Goal: Task Accomplishment & Management: Complete application form

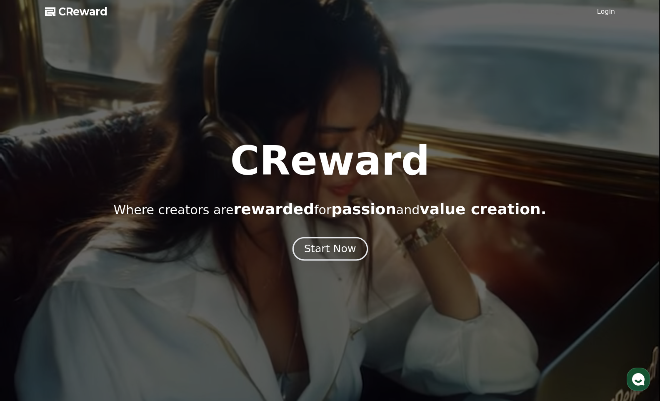
click at [333, 251] on div "Start Now" at bounding box center [330, 249] width 52 height 14
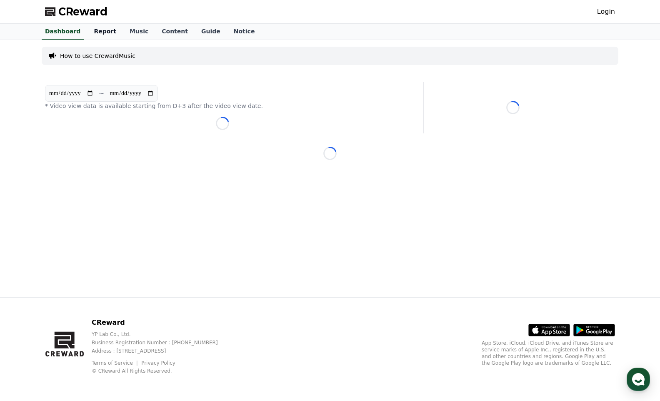
click at [101, 38] on link "Report" at bounding box center [105, 32] width 36 height 16
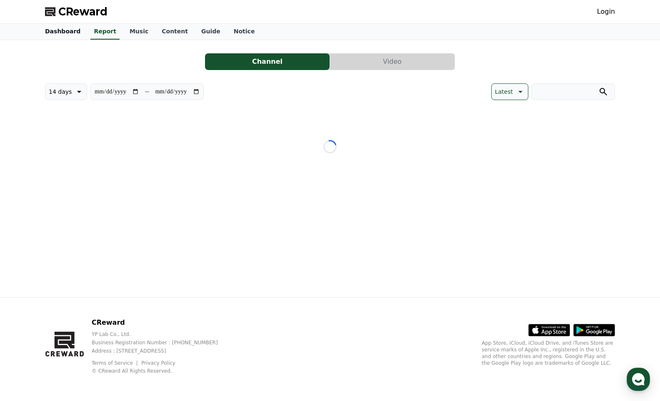
click at [58, 37] on link "Dashboard" at bounding box center [62, 32] width 49 height 16
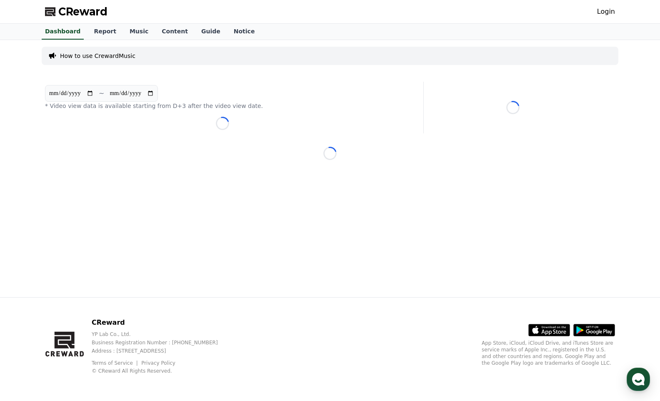
click at [97, 56] on p "How to use CrewardMusic" at bounding box center [97, 56] width 75 height 8
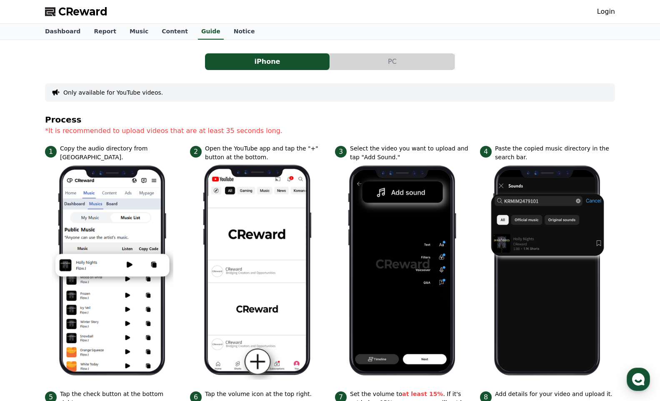
click at [380, 71] on div "iPhone PC Only available for YouTube videos. Process *It is recommended to uplo…" at bounding box center [330, 340] width 570 height 587
click at [383, 64] on button "PC" at bounding box center [392, 61] width 125 height 17
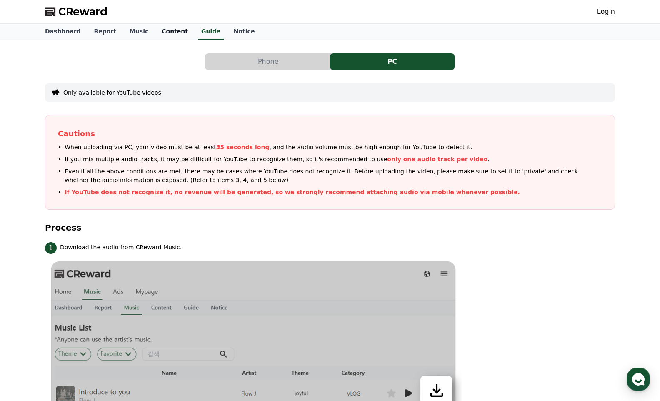
click at [156, 34] on link "Content" at bounding box center [175, 32] width 40 height 16
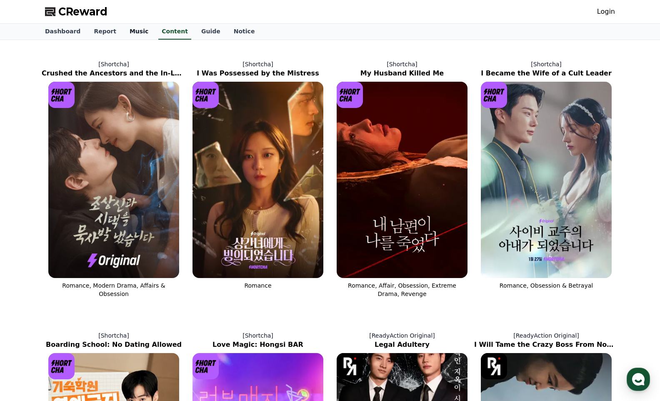
click at [123, 30] on link "Music" at bounding box center [139, 32] width 32 height 16
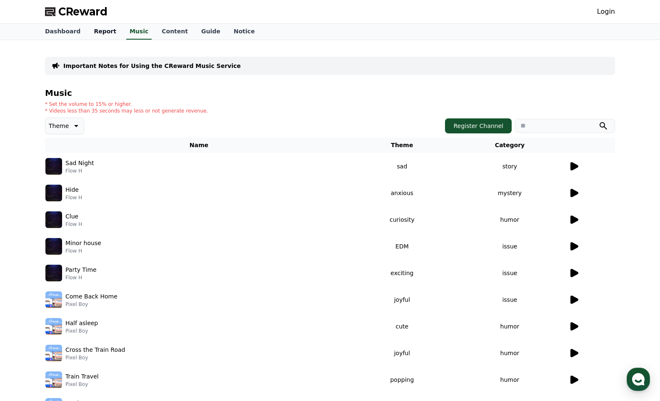
click at [93, 30] on link "Report" at bounding box center [105, 32] width 36 height 16
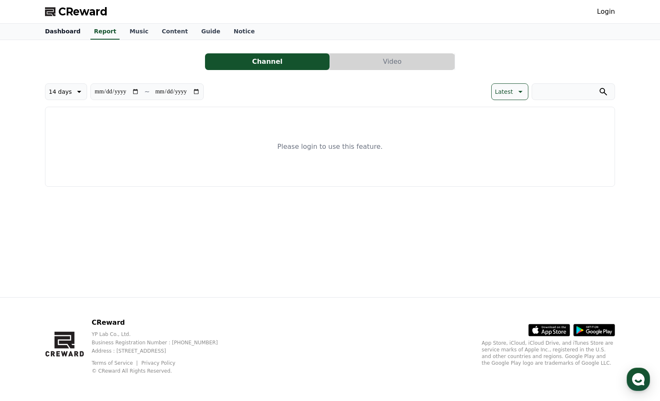
click at [73, 30] on link "Dashboard" at bounding box center [62, 32] width 49 height 16
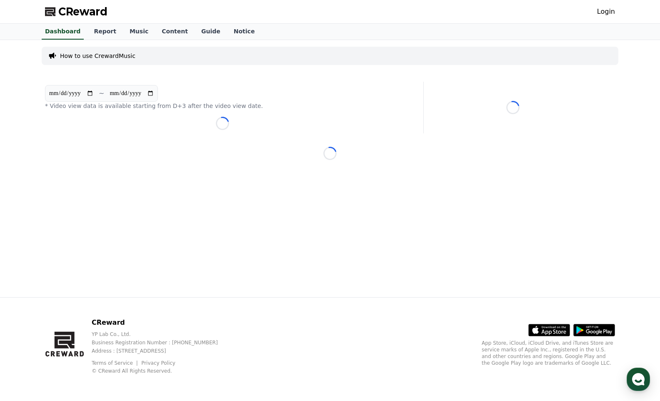
click at [325, 139] on div "**********" at bounding box center [329, 168] width 583 height 257
click at [94, 37] on link "Report" at bounding box center [105, 32] width 36 height 16
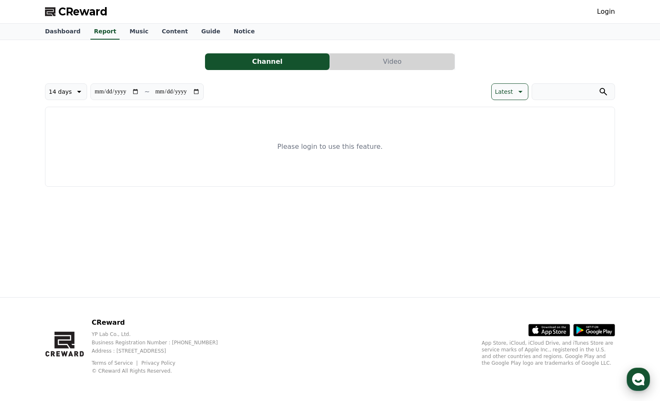
click at [641, 383] on use "button" at bounding box center [638, 379] width 13 height 13
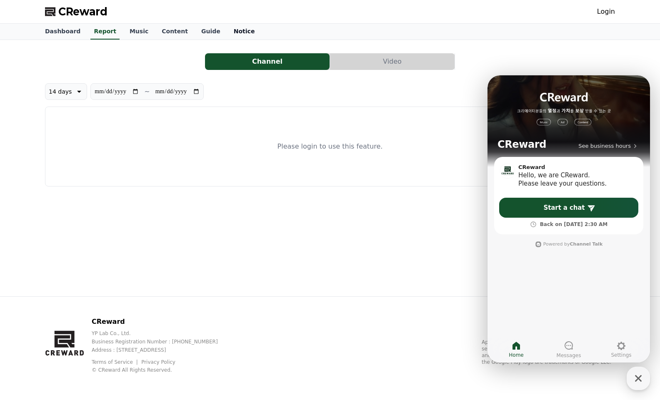
click at [227, 34] on link "Notice" at bounding box center [244, 32] width 35 height 16
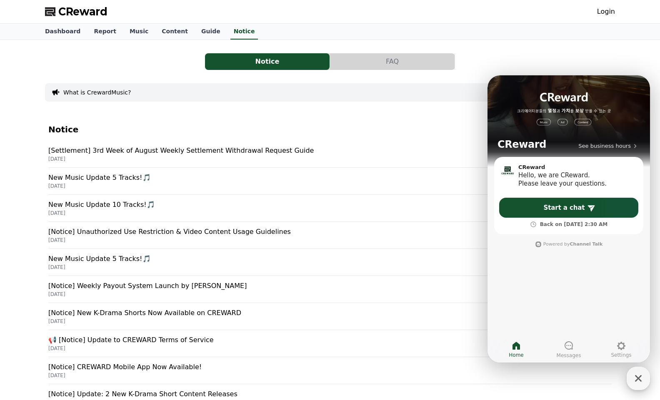
click at [637, 379] on icon "button" at bounding box center [638, 378] width 15 height 15
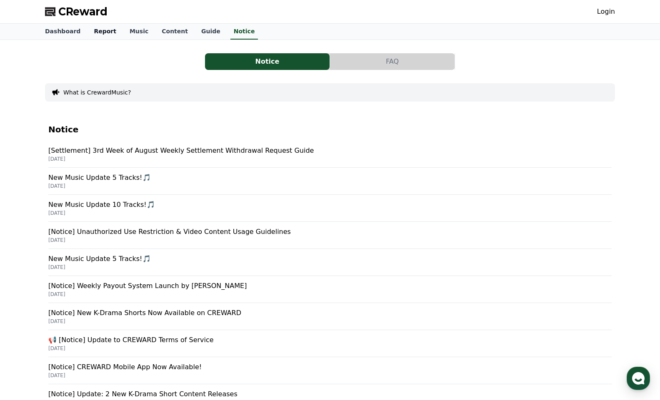
click at [95, 31] on link "Report" at bounding box center [105, 32] width 36 height 16
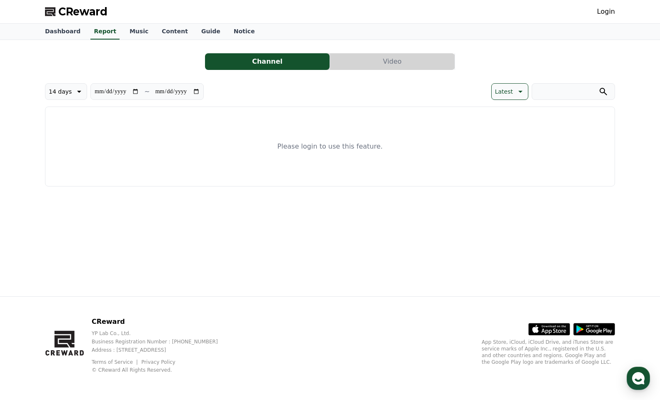
click at [599, 17] on div "Login" at bounding box center [606, 11] width 18 height 13
click at [610, 13] on link "Login" at bounding box center [606, 12] width 18 height 10
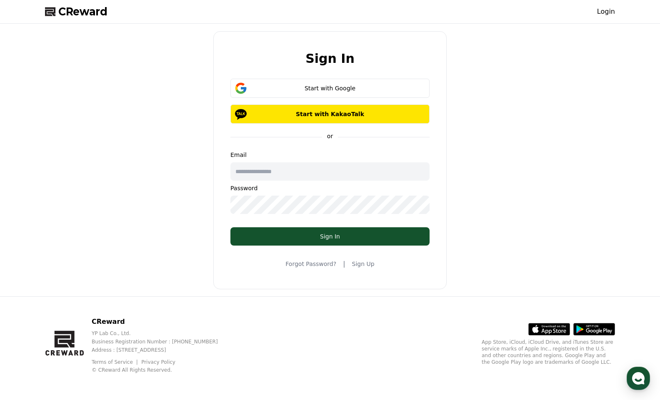
click at [341, 166] on input "text" at bounding box center [329, 172] width 199 height 18
click at [359, 263] on link "Sign Up" at bounding box center [363, 264] width 23 height 8
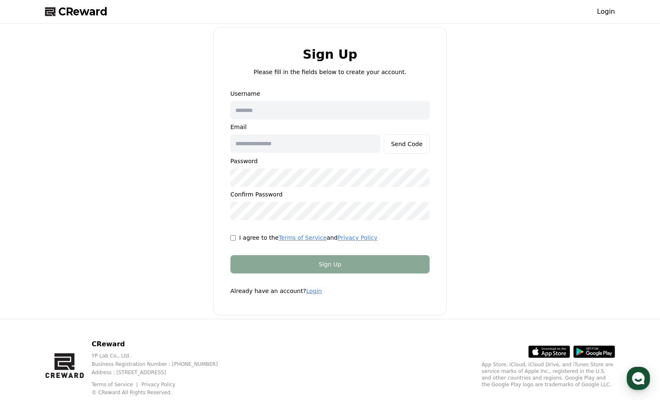
click at [298, 111] on input "text" at bounding box center [329, 110] width 199 height 18
type input "**********"
click at [328, 142] on input "text" at bounding box center [305, 144] width 150 height 18
type input "**********"
drag, startPoint x: 427, startPoint y: 124, endPoint x: 413, endPoint y: 145, distance: 25.4
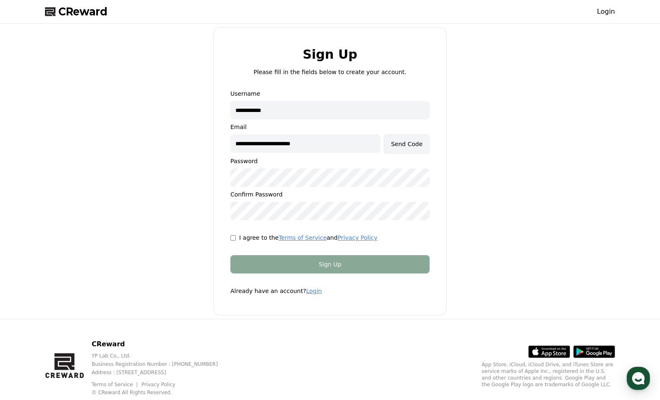
click at [426, 125] on p "Email" at bounding box center [329, 127] width 199 height 8
click at [413, 145] on div "Send Code" at bounding box center [407, 144] width 32 height 8
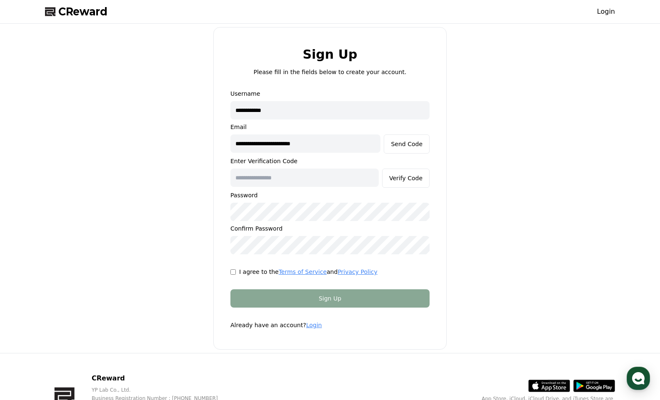
click at [253, 276] on form "**********" at bounding box center [330, 210] width 226 height 240
click at [259, 271] on p "I agree to the Terms of Service and Privacy Policy" at bounding box center [308, 272] width 138 height 8
click at [272, 173] on input "text" at bounding box center [304, 178] width 148 height 18
paste input "******"
type input "******"
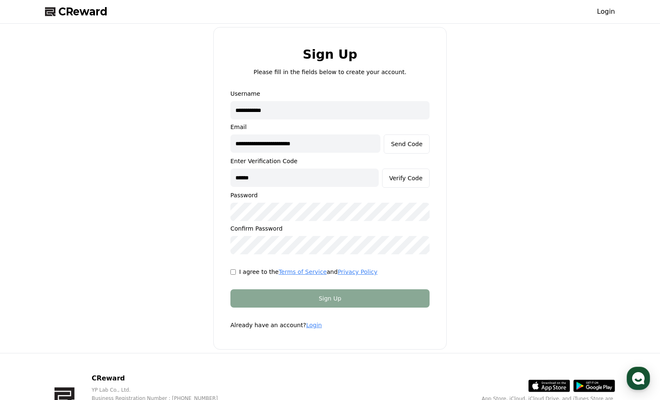
click at [225, 290] on form "**********" at bounding box center [330, 210] width 226 height 240
click at [418, 178] on div "Verify Code" at bounding box center [405, 178] width 33 height 8
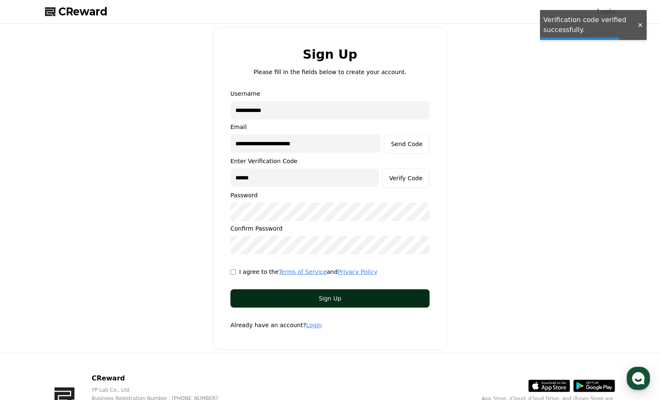
click at [385, 300] on div "Sign Up" at bounding box center [330, 299] width 166 height 8
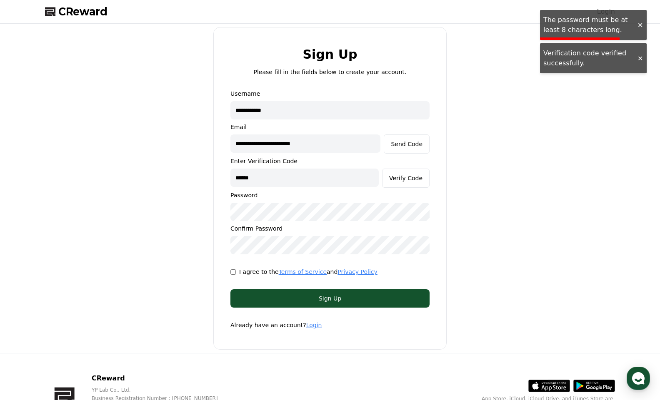
click at [302, 200] on div "**********" at bounding box center [329, 172] width 199 height 165
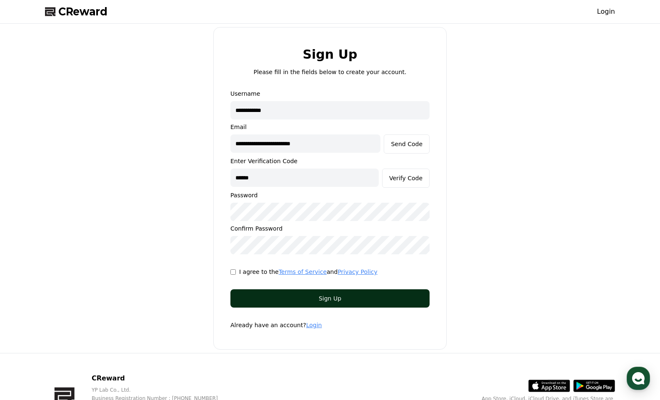
click at [345, 300] on div "Sign Up" at bounding box center [330, 299] width 166 height 8
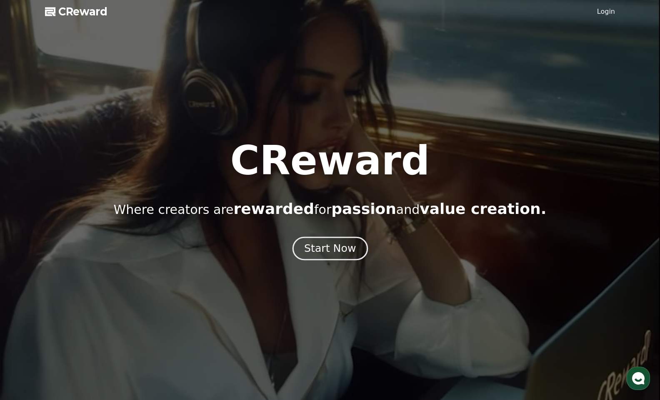
click at [332, 245] on div "Start Now" at bounding box center [330, 249] width 52 height 14
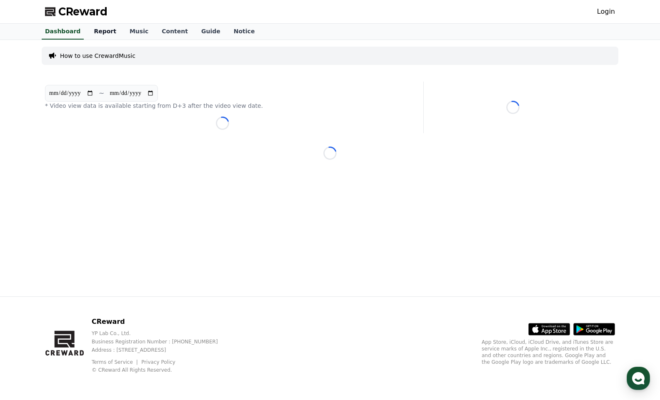
click at [102, 33] on link "Report" at bounding box center [105, 32] width 36 height 16
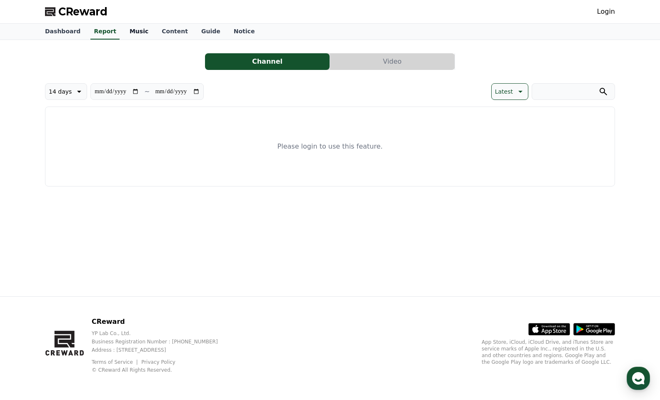
click at [130, 30] on link "Music" at bounding box center [139, 32] width 32 height 16
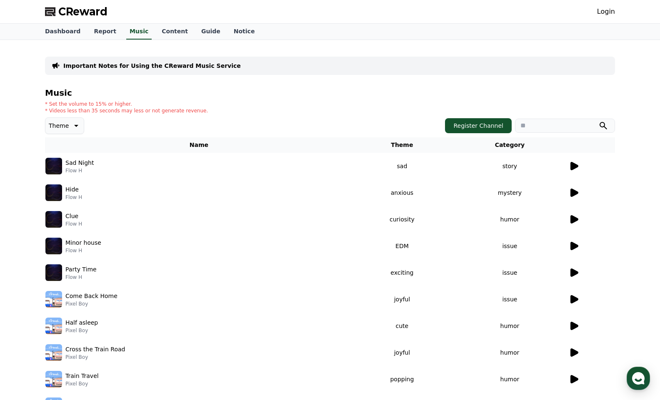
click at [611, 11] on link "Login" at bounding box center [606, 12] width 18 height 10
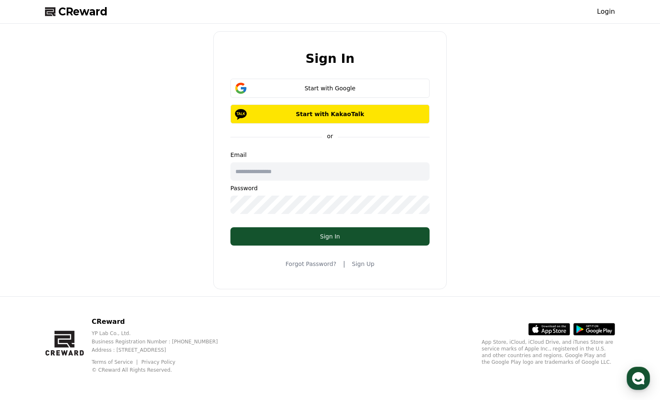
type input "**********"
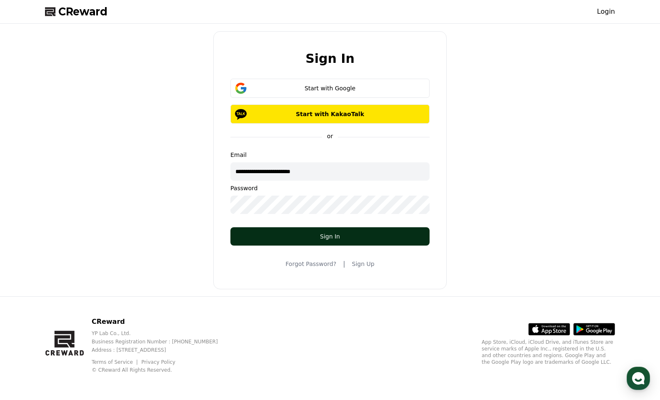
click at [367, 235] on div "Sign In" at bounding box center [330, 237] width 166 height 8
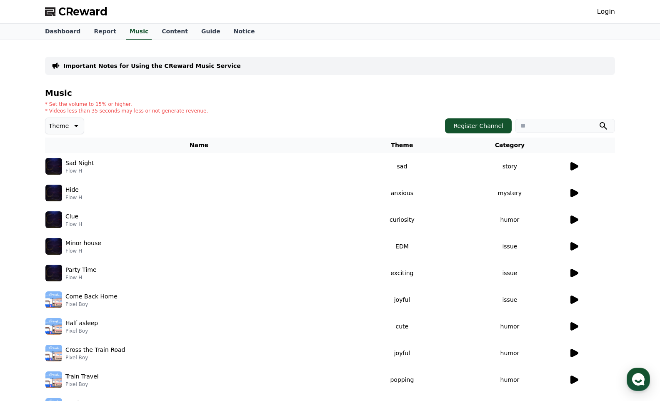
click at [562, 166] on td "story" at bounding box center [509, 166] width 117 height 27
click at [570, 168] on icon at bounding box center [574, 166] width 10 height 10
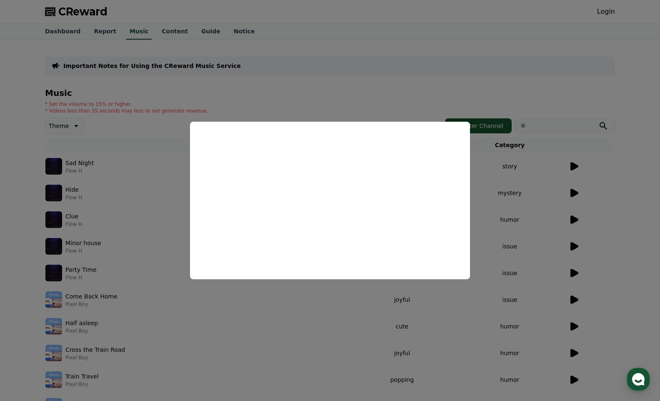
click at [489, 243] on button "close modal" at bounding box center [330, 200] width 660 height 401
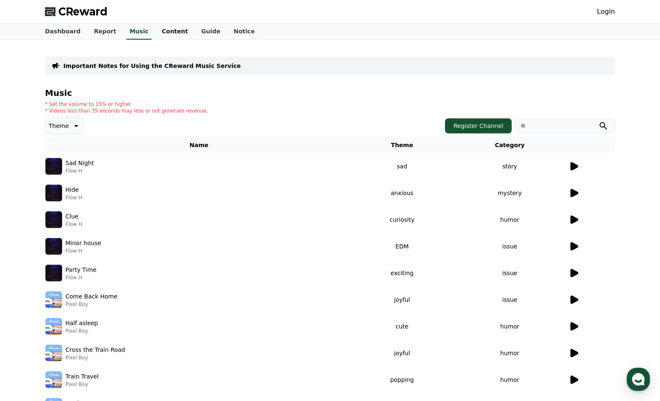
click at [155, 35] on link "Content" at bounding box center [175, 32] width 40 height 16
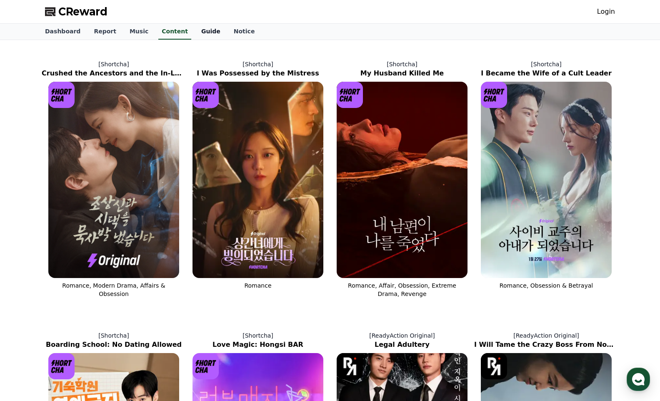
click at [195, 32] on link "Guide" at bounding box center [211, 32] width 33 height 16
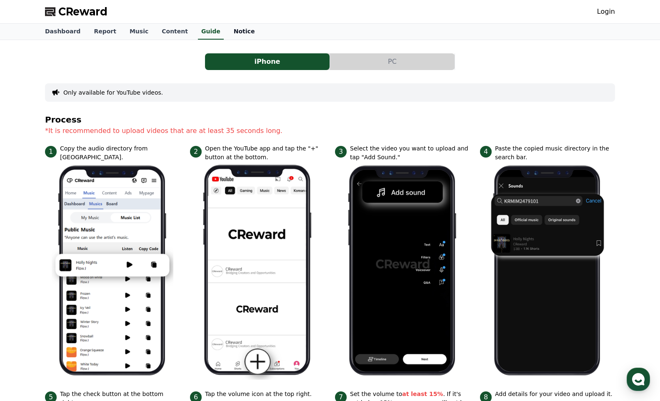
click at [230, 33] on link "Notice" at bounding box center [244, 32] width 35 height 16
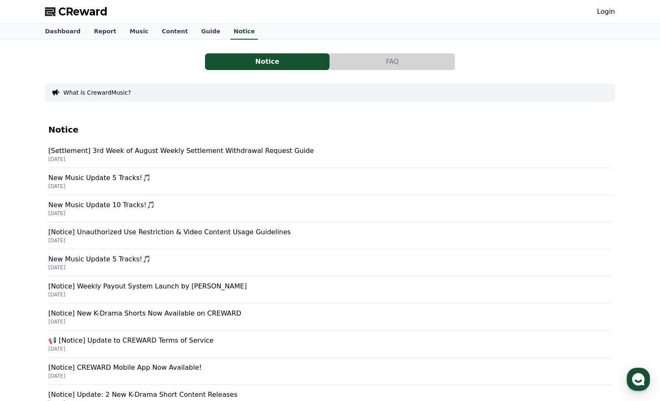
click at [209, 157] on p "[DATE]" at bounding box center [329, 159] width 563 height 7
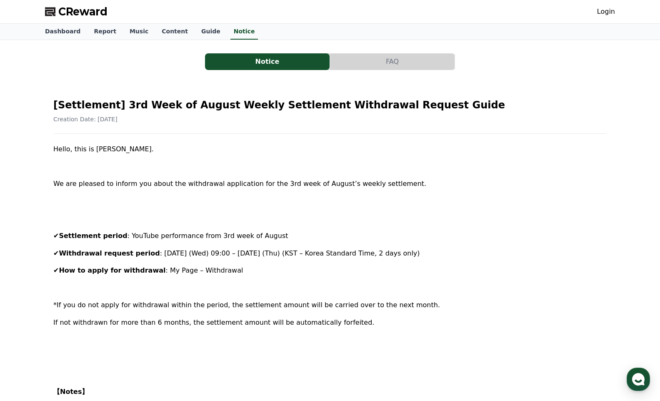
click at [209, 157] on div "Hello, this is [PERSON_NAME]. We are pleased to inform you about the withdrawal…" at bounding box center [329, 397] width 553 height 507
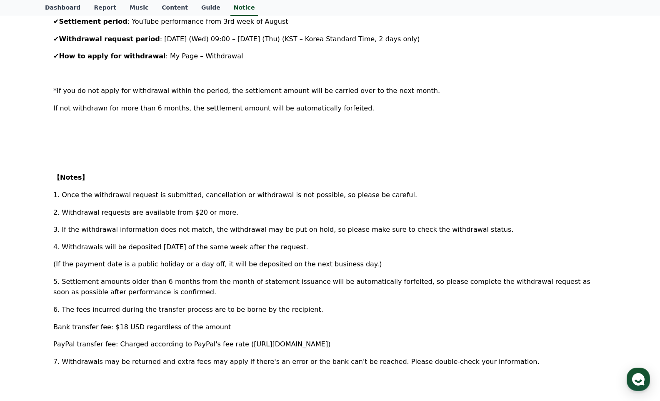
scroll to position [292, 0]
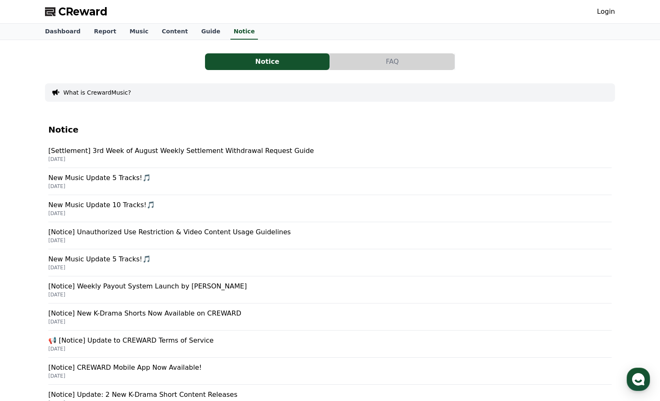
click at [149, 179] on p "New Music Update 5 Tracks!🎵" at bounding box center [329, 178] width 563 height 10
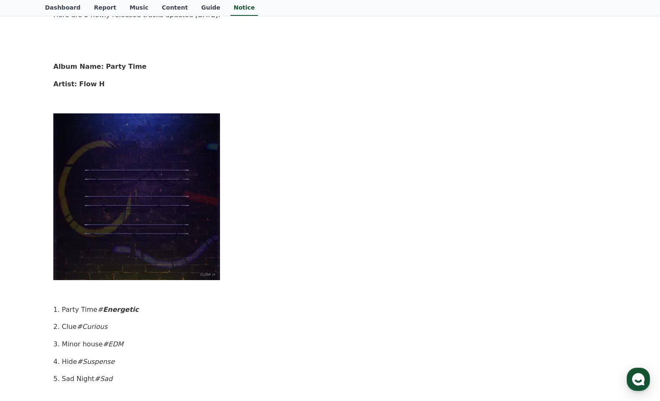
scroll to position [208, 0]
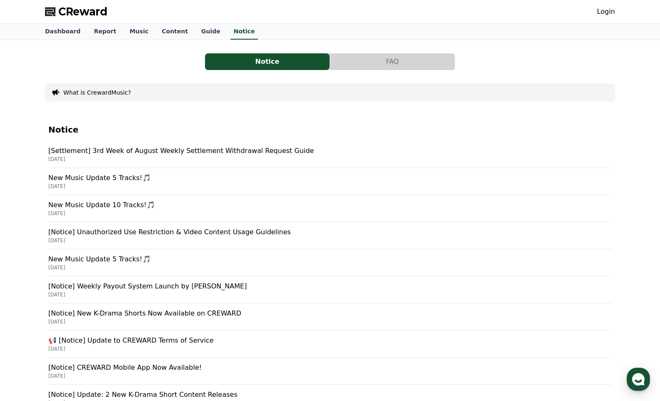
click at [128, 240] on p "[DATE]" at bounding box center [329, 240] width 563 height 7
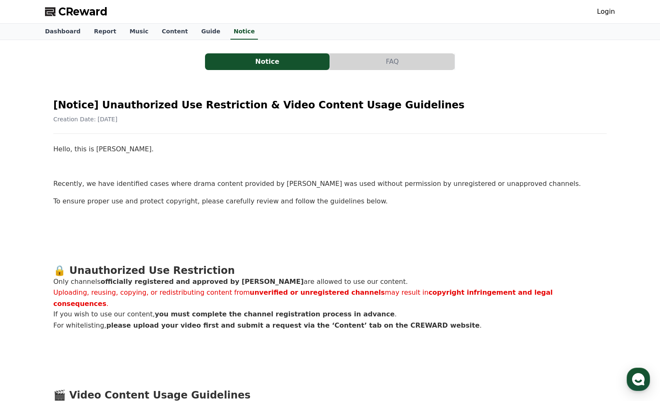
click at [334, 200] on p "To ensure proper use and protect copyright, please carefully review and follow …" at bounding box center [329, 201] width 553 height 11
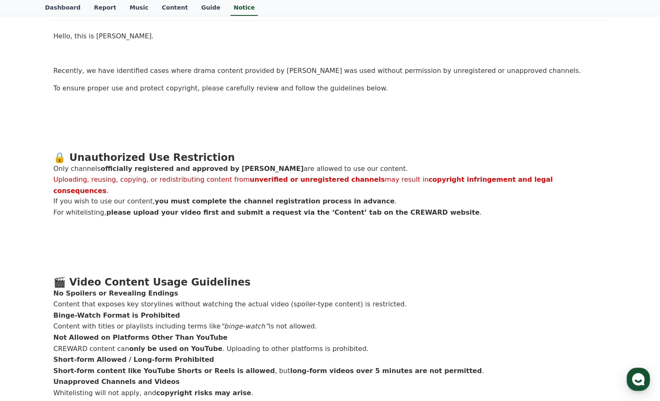
scroll to position [83, 0]
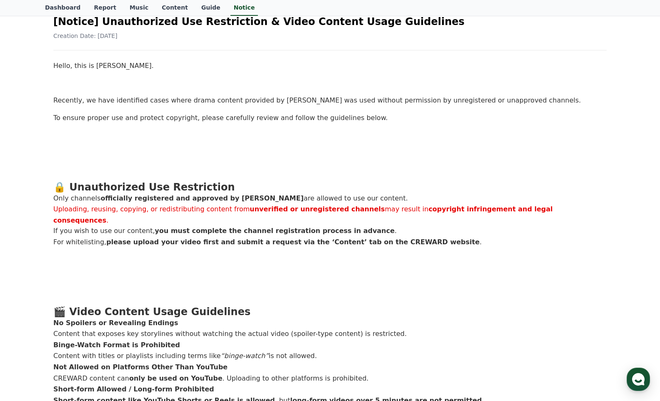
click at [215, 168] on p at bounding box center [329, 170] width 553 height 11
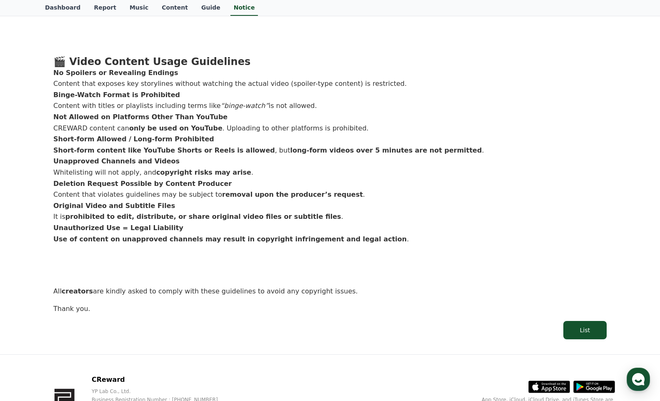
scroll to position [0, 0]
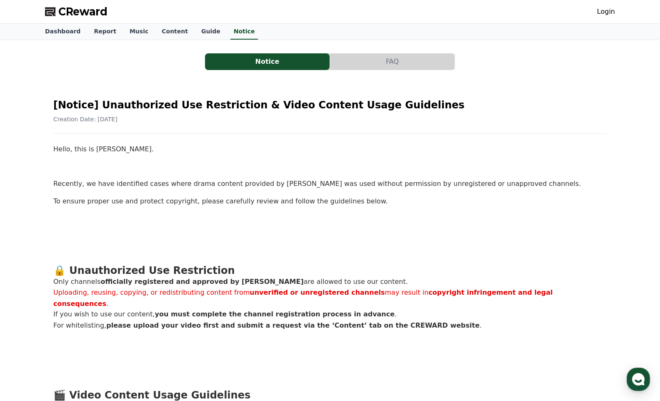
click at [363, 57] on button "FAQ" at bounding box center [392, 61] width 125 height 17
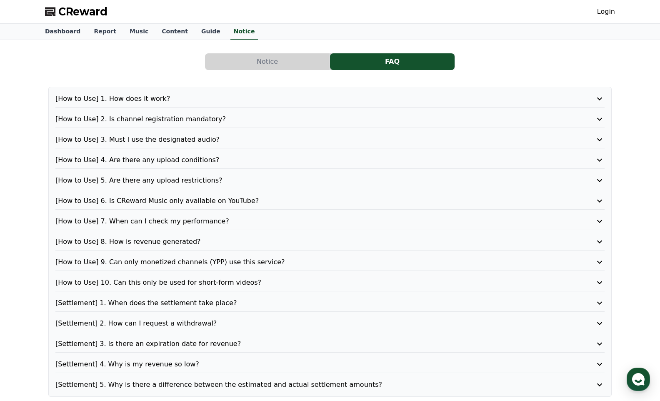
click at [210, 118] on p "[How to Use] 2. Is channel registration mandatory?" at bounding box center [307, 119] width 505 height 10
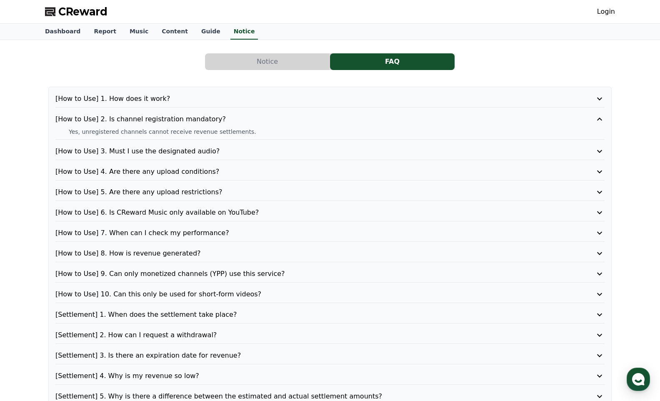
click at [210, 118] on p "[How to Use] 2. Is channel registration mandatory?" at bounding box center [307, 119] width 505 height 10
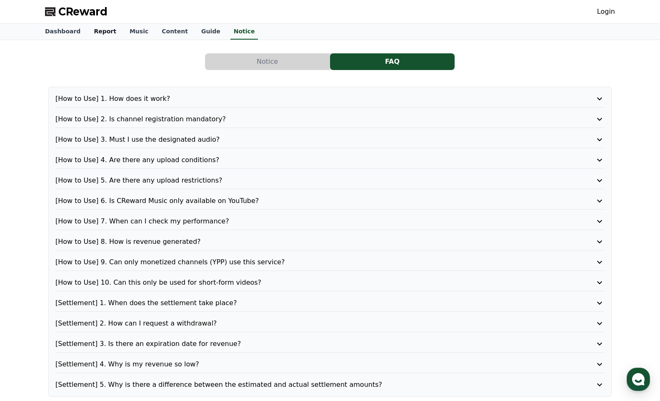
click at [93, 35] on link "Report" at bounding box center [105, 32] width 36 height 16
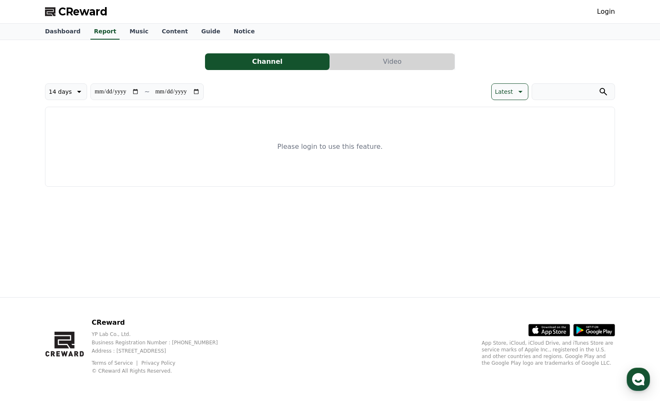
click at [364, 62] on button "Video" at bounding box center [392, 61] width 125 height 17
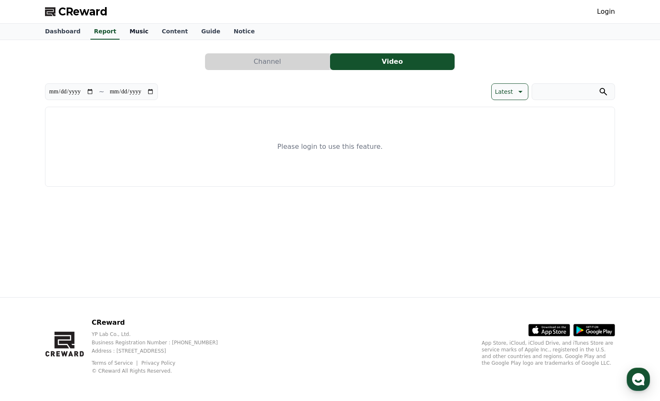
click at [128, 33] on link "Music" at bounding box center [139, 32] width 32 height 16
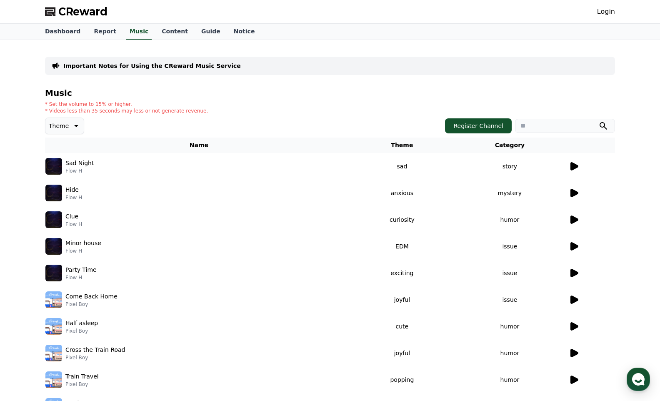
drag, startPoint x: 101, startPoint y: 163, endPoint x: 75, endPoint y: 163, distance: 25.8
click at [75, 163] on div "Sad Night Flow H" at bounding box center [198, 166] width 307 height 17
drag, startPoint x: 86, startPoint y: 175, endPoint x: 66, endPoint y: 166, distance: 21.8
click at [66, 166] on td "Sad Night Flow H" at bounding box center [199, 166] width 308 height 27
copy div "Sad Night Flow H"
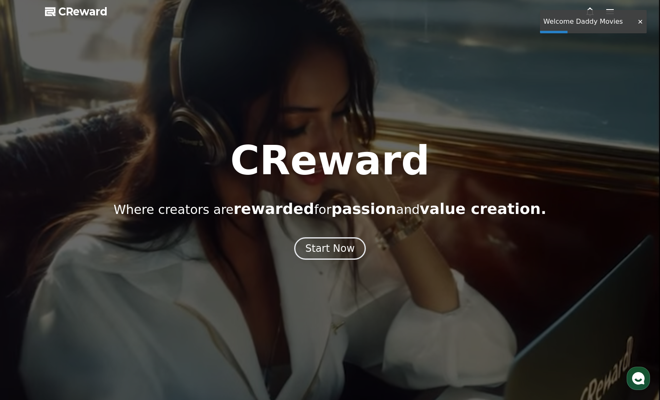
drag, startPoint x: 505, startPoint y: 112, endPoint x: 502, endPoint y: 117, distance: 6.0
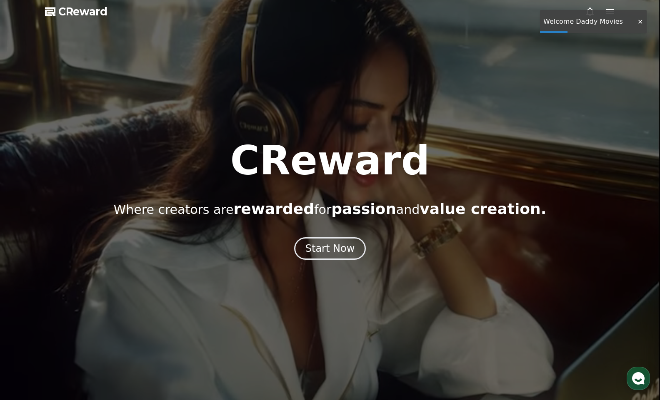
click at [505, 112] on div at bounding box center [330, 200] width 660 height 400
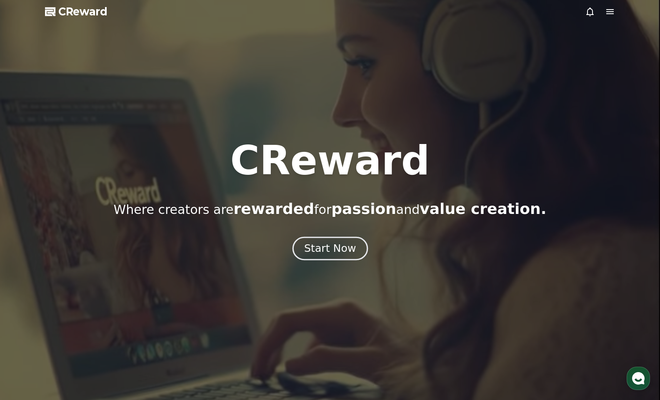
click at [318, 247] on div "Start Now" at bounding box center [330, 249] width 52 height 14
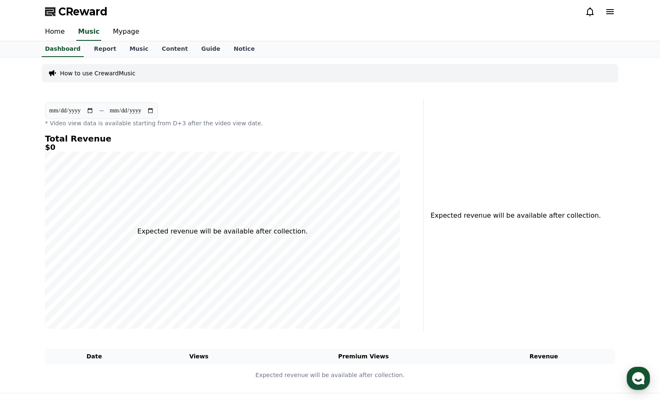
click at [611, 11] on icon at bounding box center [610, 11] width 8 height 5
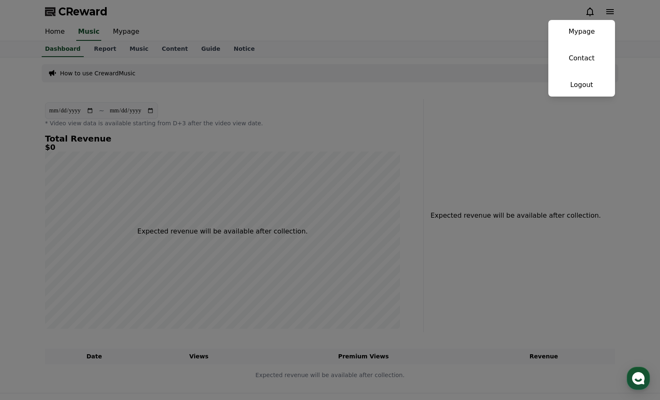
click at [455, 21] on button "close" at bounding box center [330, 200] width 660 height 400
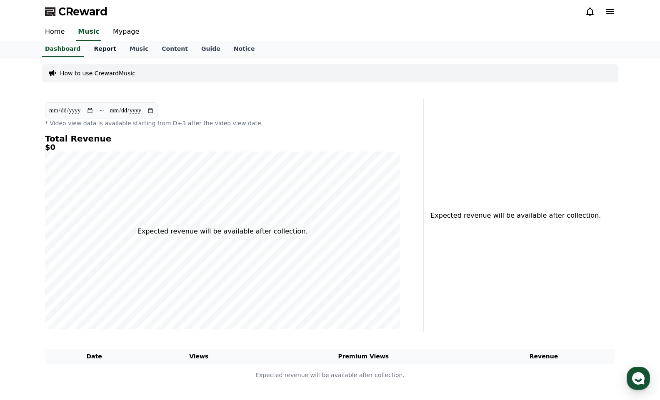
click at [95, 50] on link "Report" at bounding box center [105, 49] width 36 height 16
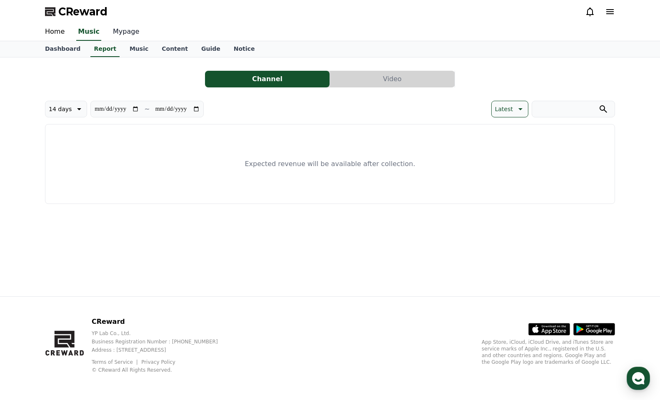
click at [130, 33] on link "Mypage" at bounding box center [126, 32] width 40 height 18
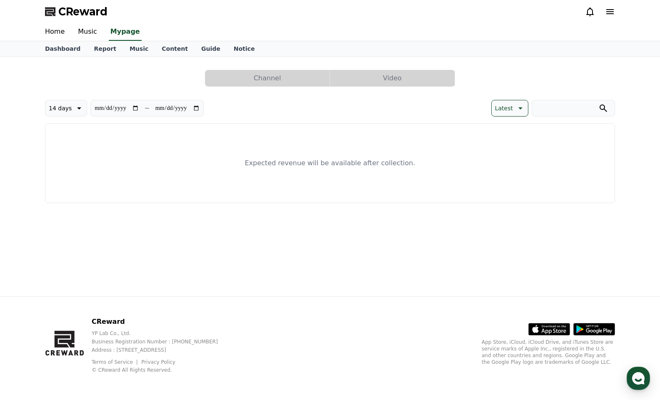
select select "**********"
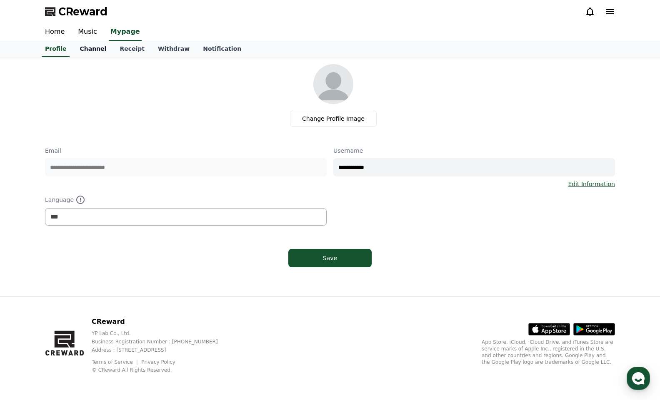
click at [78, 53] on link "Channel" at bounding box center [93, 49] width 40 height 16
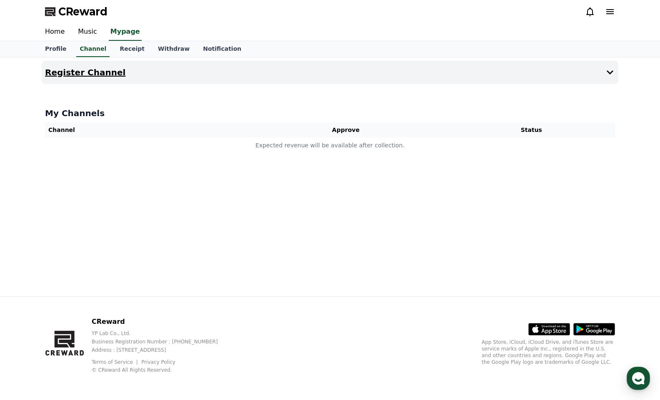
click at [109, 75] on h4 "Register Channel" at bounding box center [85, 72] width 80 height 9
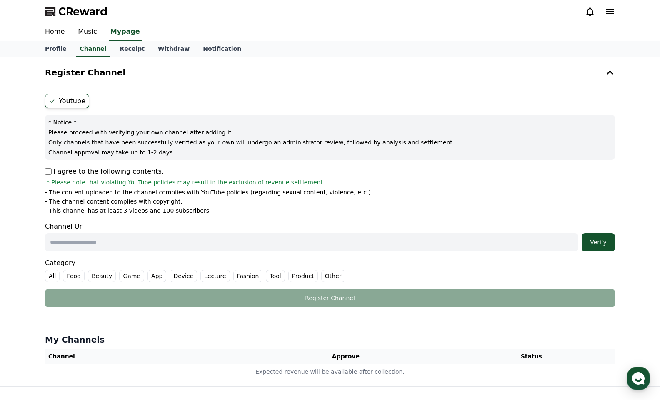
click at [109, 242] on input "text" at bounding box center [311, 242] width 533 height 18
click at [117, 238] on input "text" at bounding box center [311, 242] width 533 height 18
paste input "******"
type input "******"
click at [232, 228] on div "Channel Url Verify" at bounding box center [330, 237] width 570 height 30
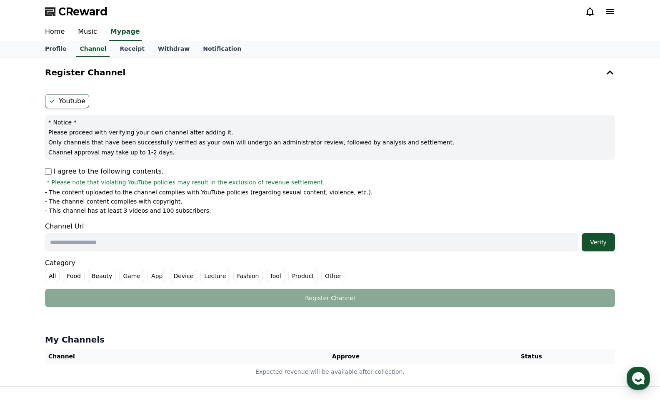
click at [421, 197] on ul "- The content uploaded to the channel complies with YouTube policies (regarding…" at bounding box center [330, 201] width 570 height 27
drag, startPoint x: 171, startPoint y: 152, endPoint x: 45, endPoint y: 121, distance: 130.3
click at [45, 121] on div "Youtube * Notice * Please proceed with verifying your own channel after adding …" at bounding box center [330, 201] width 577 height 220
click at [90, 137] on div "* Notice * Please proceed with verifying your own channel after adding it. Only…" at bounding box center [330, 137] width 570 height 45
drag, startPoint x: 178, startPoint y: 153, endPoint x: 48, endPoint y: 124, distance: 132.3
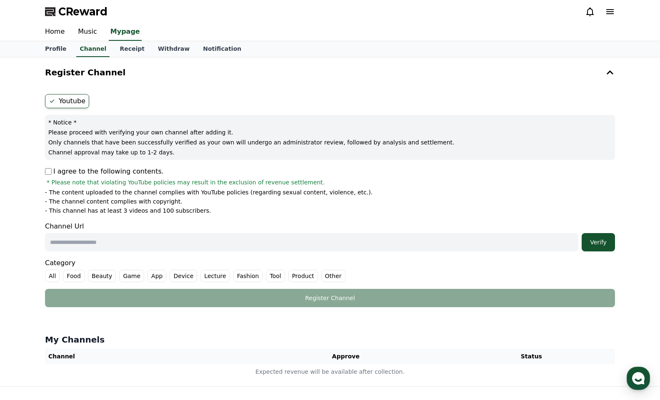
click at [48, 124] on div "* Notice * Please proceed with verifying your own channel after adding it. Only…" at bounding box center [330, 137] width 570 height 45
click at [79, 132] on p "Please proceed with verifying your own channel after adding it." at bounding box center [329, 132] width 563 height 8
click at [395, 254] on form "Youtube * Notice * Please proceed with verifying your own channel after adding …" at bounding box center [330, 200] width 570 height 213
click at [303, 237] on input "text" at bounding box center [311, 242] width 533 height 18
click at [310, 245] on input "text" at bounding box center [311, 242] width 533 height 18
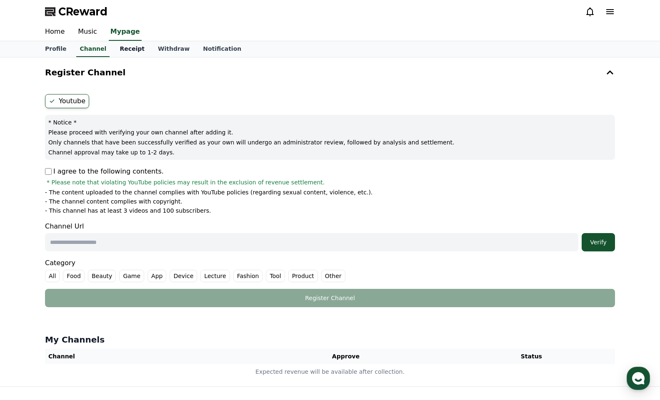
click at [125, 50] on link "Receipt" at bounding box center [132, 49] width 38 height 16
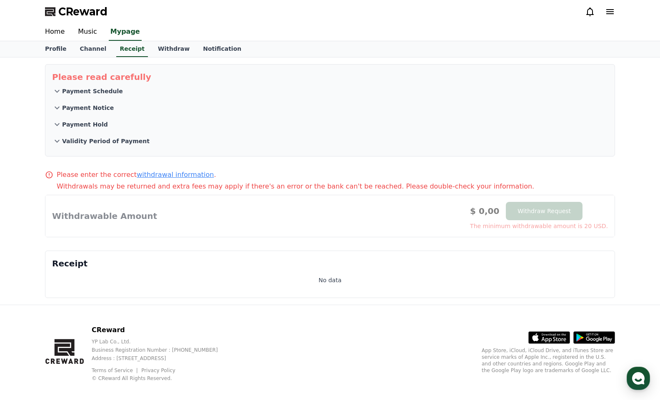
click at [95, 138] on p "Validity Period of Payment" at bounding box center [106, 141] width 88 height 8
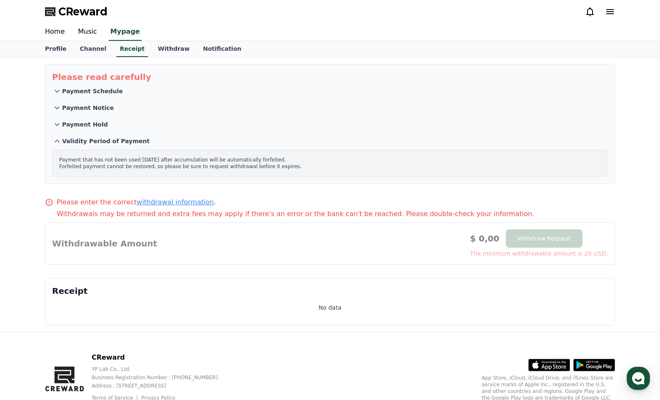
click at [86, 123] on p "Payment Hold" at bounding box center [85, 124] width 46 height 8
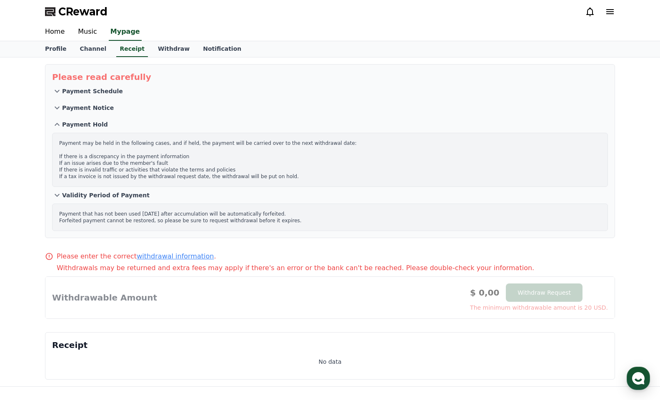
click at [82, 109] on p "Payment Notice" at bounding box center [88, 108] width 52 height 8
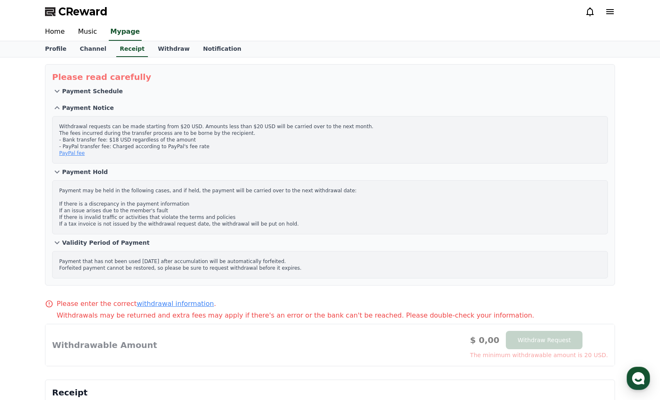
click at [86, 94] on p "Payment Schedule" at bounding box center [92, 91] width 61 height 8
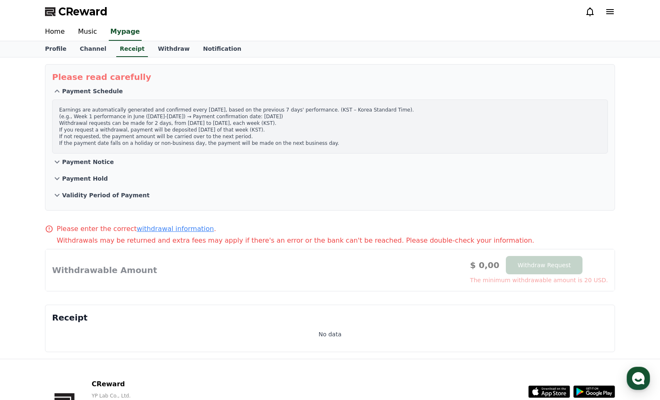
click at [93, 161] on p "Payment Notice" at bounding box center [88, 162] width 52 height 8
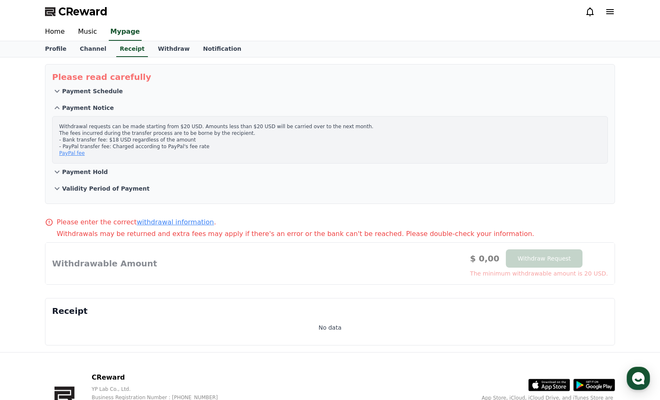
click at [90, 170] on p "Payment Hold" at bounding box center [85, 172] width 46 height 8
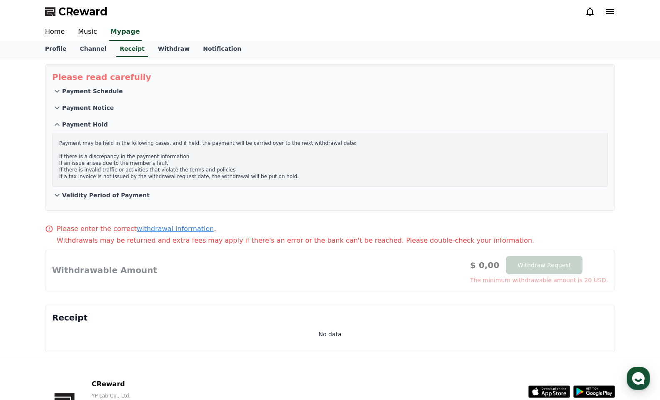
click at [112, 197] on p "Validity Period of Payment" at bounding box center [106, 195] width 88 height 8
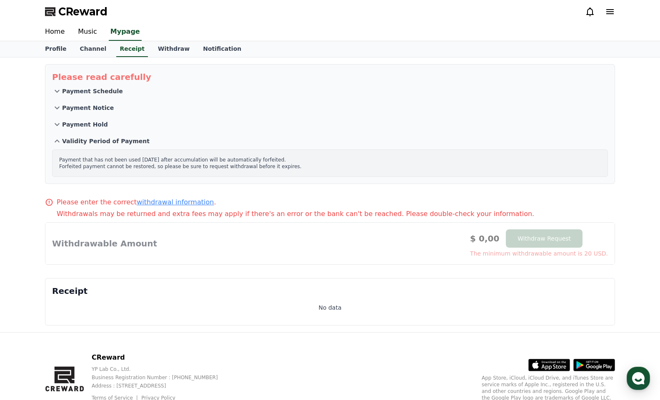
click at [112, 243] on div at bounding box center [329, 244] width 569 height 42
click at [159, 55] on link "Withdraw" at bounding box center [173, 49] width 45 height 16
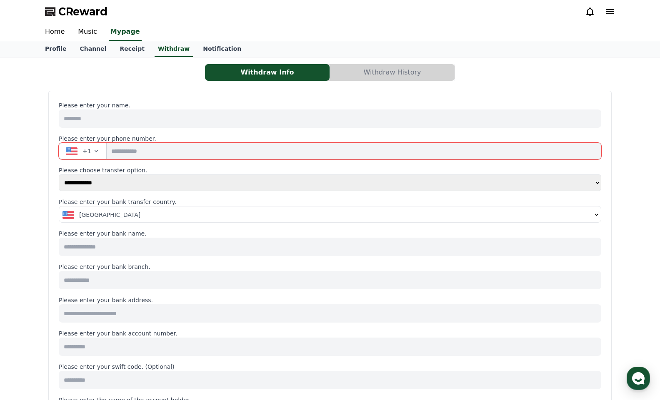
click at [415, 65] on button "Withdraw History" at bounding box center [392, 72] width 125 height 17
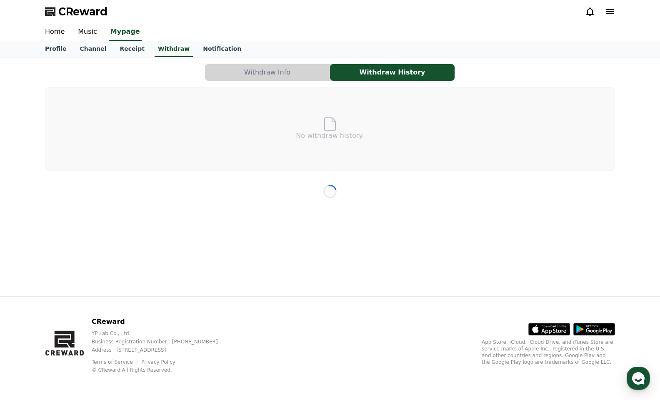
click at [307, 71] on button "Withdraw Info" at bounding box center [267, 72] width 125 height 17
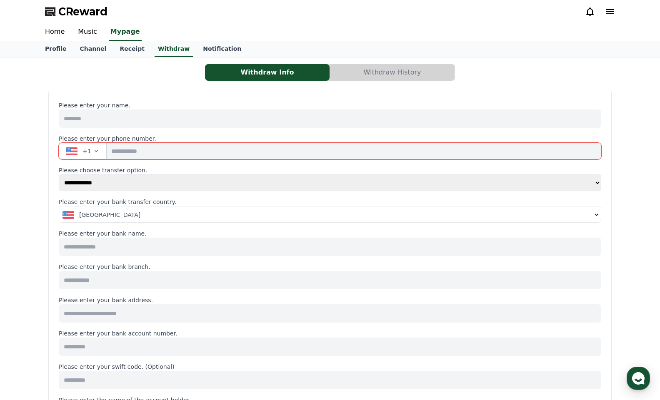
click at [164, 118] on input at bounding box center [330, 119] width 543 height 18
click at [86, 175] on select "**********" at bounding box center [330, 183] width 543 height 17
click at [86, 179] on select "**********" at bounding box center [330, 183] width 543 height 17
click at [93, 153] on icon "button" at bounding box center [96, 151] width 7 height 7
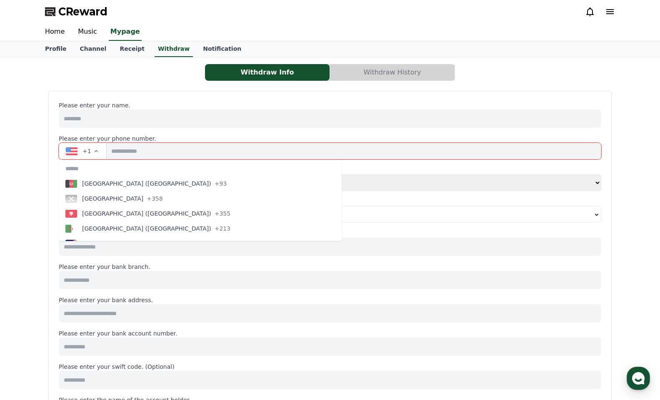
click at [87, 151] on span "+1" at bounding box center [87, 151] width 9 height 8
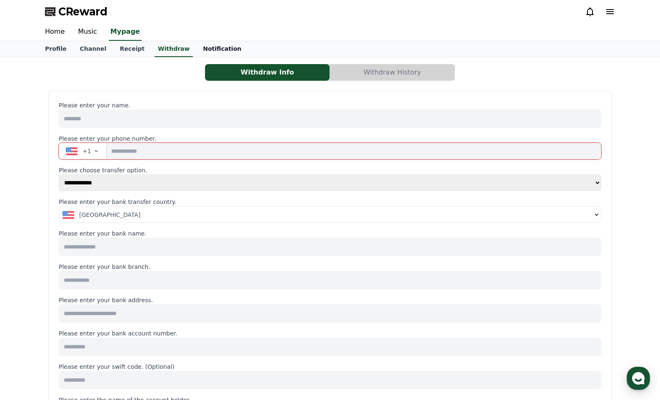
click at [196, 49] on link "Notification" at bounding box center [222, 49] width 52 height 16
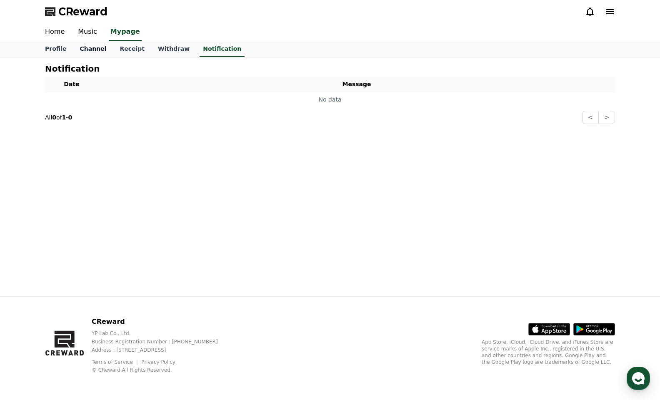
click at [88, 54] on link "Channel" at bounding box center [93, 49] width 40 height 16
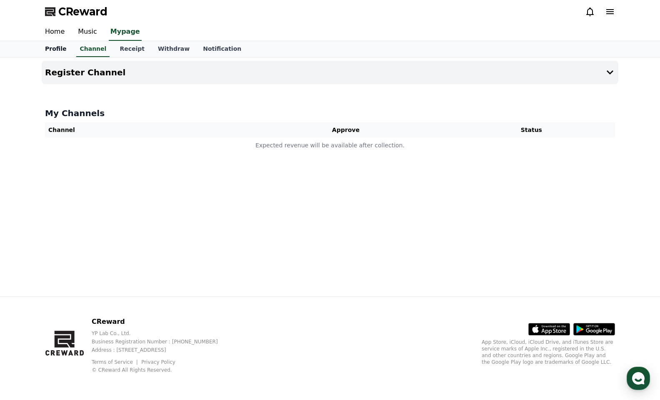
click at [59, 55] on link "Profile" at bounding box center [55, 49] width 35 height 16
select select "**********"
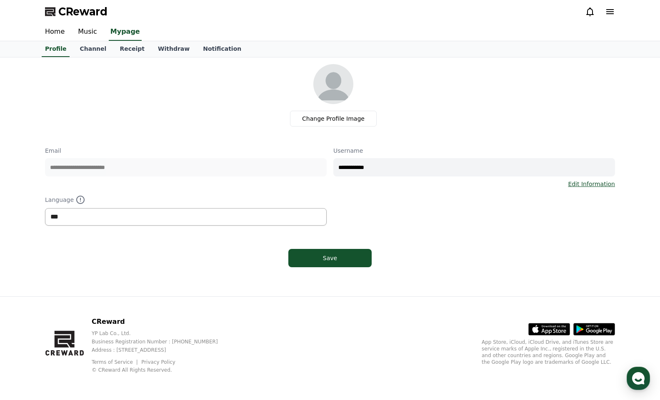
click at [126, 212] on select "*** ******* ***" at bounding box center [186, 217] width 282 height 18
click at [88, 30] on link "Music" at bounding box center [87, 32] width 33 height 18
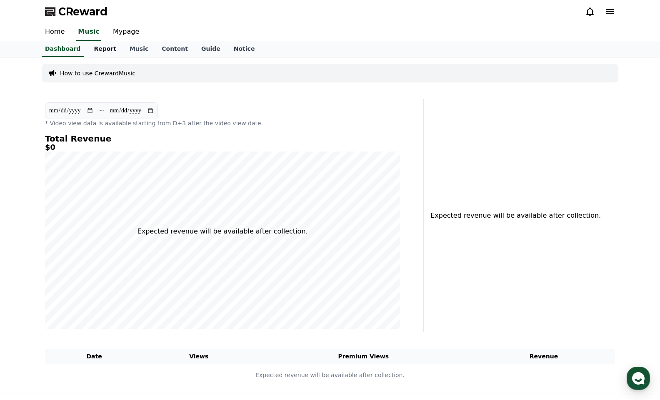
click at [100, 53] on link "Report" at bounding box center [105, 49] width 36 height 16
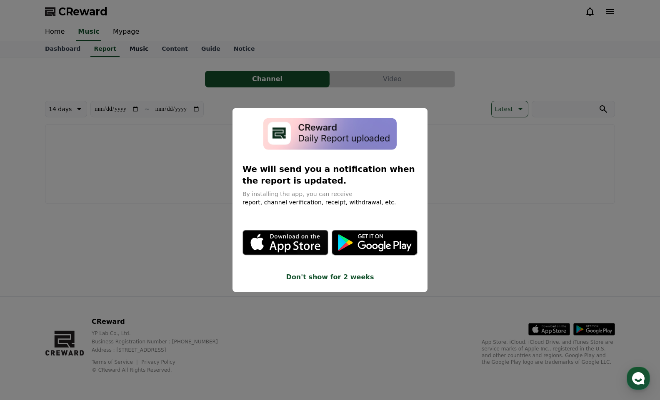
click at [127, 52] on button "close modal" at bounding box center [330, 200] width 660 height 400
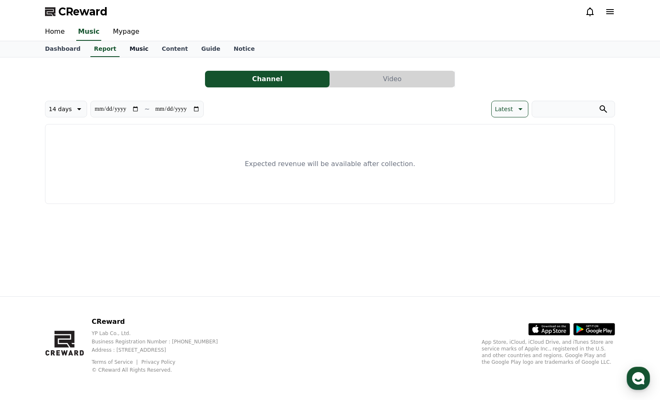
click at [141, 51] on link "Music" at bounding box center [139, 49] width 32 height 16
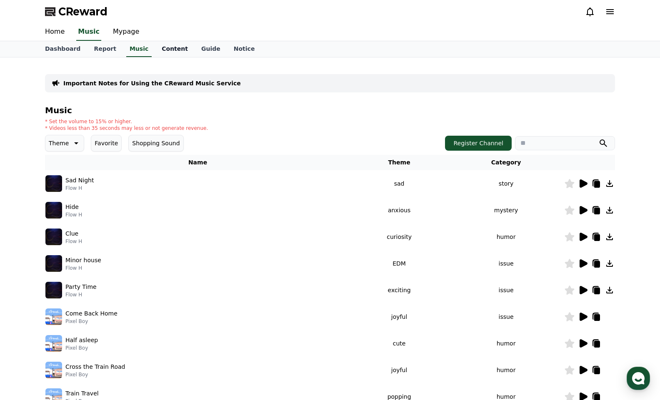
click at [168, 42] on link "Content" at bounding box center [175, 49] width 40 height 16
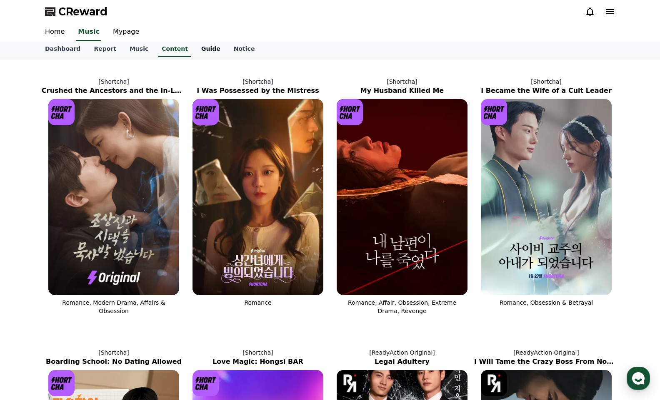
click at [195, 45] on link "Guide" at bounding box center [211, 49] width 33 height 16
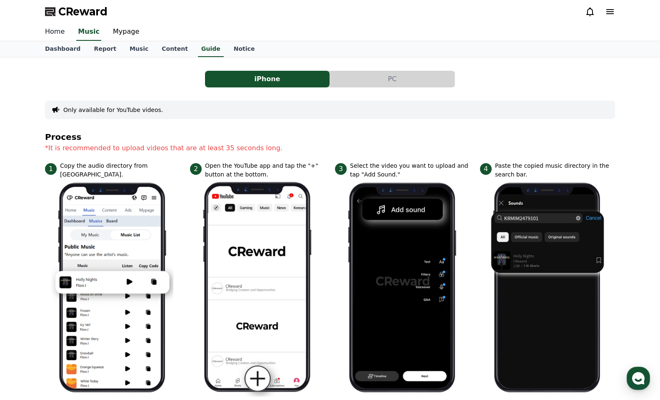
click at [63, 33] on link "Home" at bounding box center [54, 32] width 33 height 18
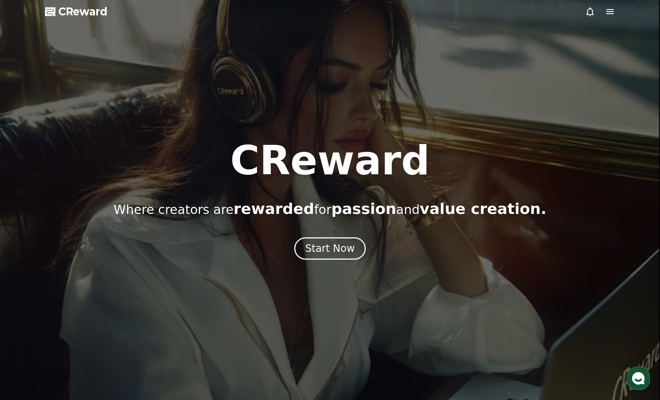
click at [325, 234] on div "CReward Where creators are rewarded for passion and value creation. Start Now" at bounding box center [330, 200] width 660 height 119
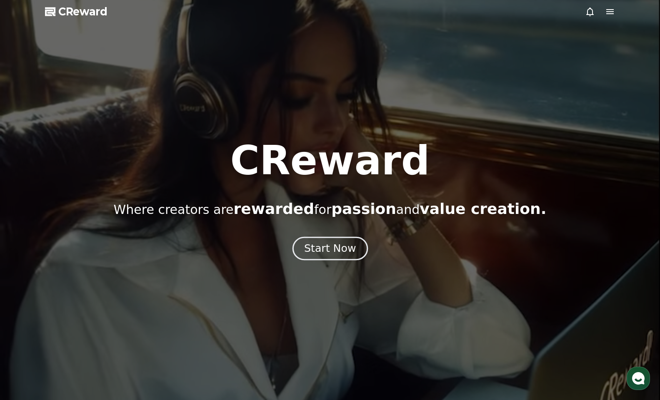
click at [327, 247] on div "Start Now" at bounding box center [330, 249] width 52 height 14
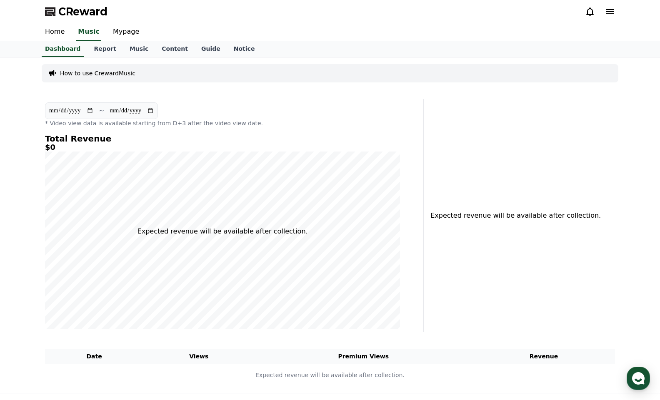
click at [605, 11] on icon at bounding box center [610, 12] width 10 height 10
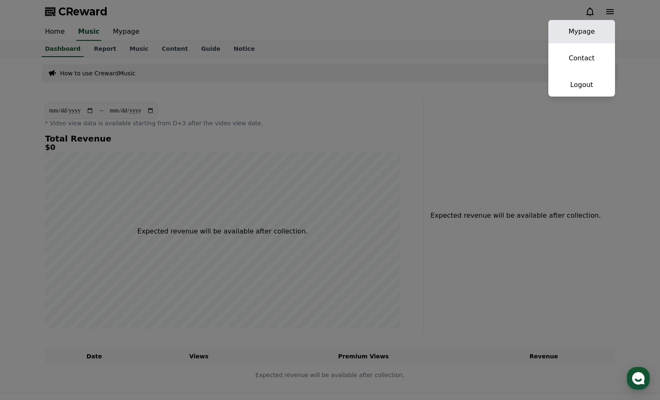
click at [588, 29] on link "Mypage" at bounding box center [581, 31] width 67 height 23
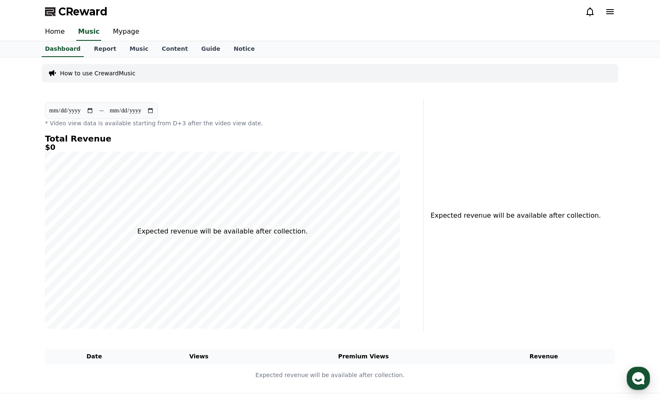
select select "**********"
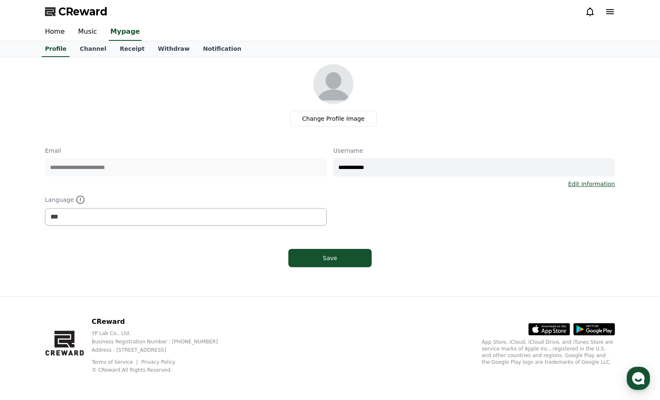
click at [611, 12] on icon at bounding box center [610, 11] width 8 height 5
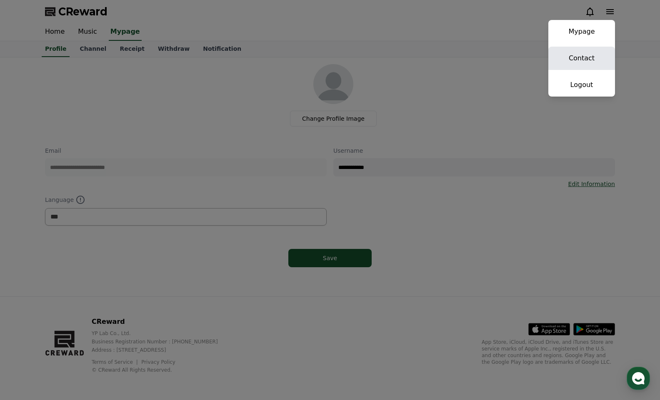
click at [593, 50] on link "Contact" at bounding box center [581, 58] width 67 height 23
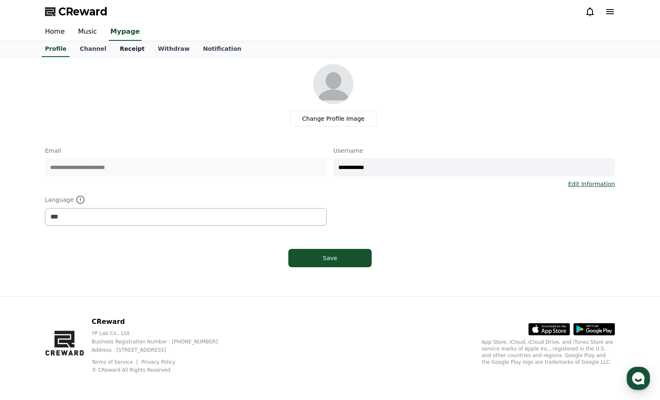
click at [127, 48] on link "Receipt" at bounding box center [132, 49] width 38 height 16
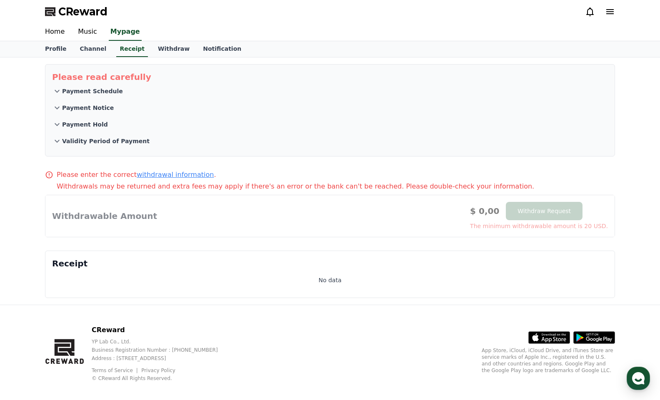
click at [97, 86] on button "Payment Schedule" at bounding box center [330, 91] width 556 height 17
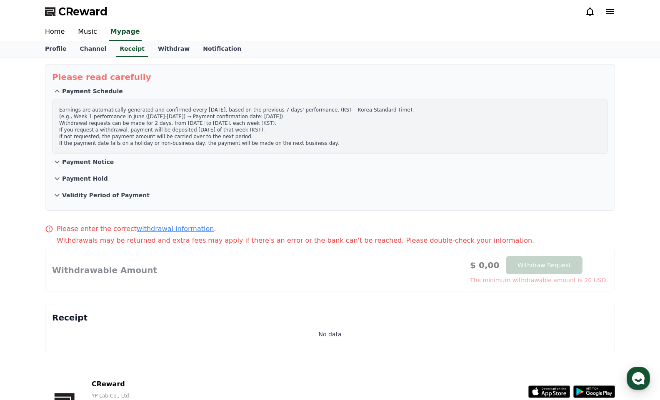
click at [95, 163] on p "Payment Notice" at bounding box center [88, 162] width 52 height 8
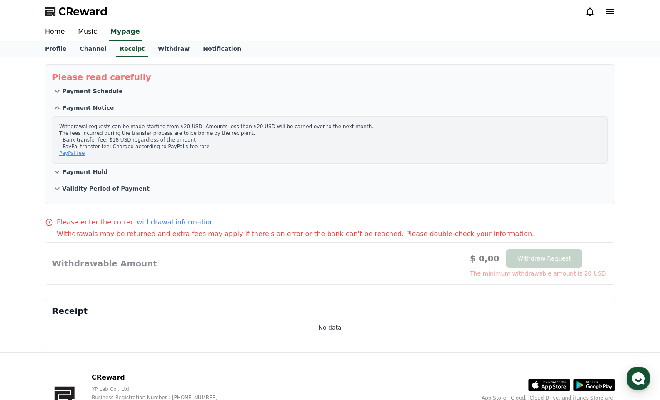
click at [90, 168] on p "Payment Hold" at bounding box center [85, 172] width 46 height 8
